Goal: Feedback & Contribution: Leave review/rating

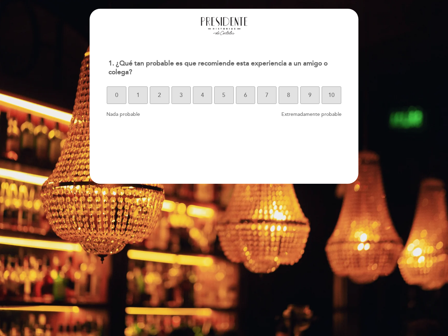
click at [224, 168] on section "1. ¿Qué tan probable es que recomiende esta experiencia a un amigo o colega? 1.…" at bounding box center [224, 96] width 269 height 175
click at [116, 95] on span "0" at bounding box center [116, 95] width 3 height 20
click at [138, 95] on span "1" at bounding box center [137, 95] width 3 height 20
click at [159, 95] on span "2" at bounding box center [159, 95] width 3 height 20
click at [181, 95] on span "3" at bounding box center [181, 95] width 3 height 20
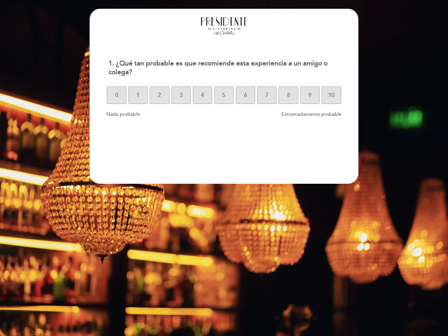
click at [202, 95] on span "4" at bounding box center [202, 95] width 3 height 20
click at [224, 95] on span "5" at bounding box center [223, 95] width 3 height 20
click at [245, 95] on span "6" at bounding box center [245, 95] width 3 height 20
click at [267, 95] on span "7" at bounding box center [266, 95] width 3 height 20
click at [288, 95] on span "8" at bounding box center [288, 95] width 3 height 20
